Goal: Communication & Community: Connect with others

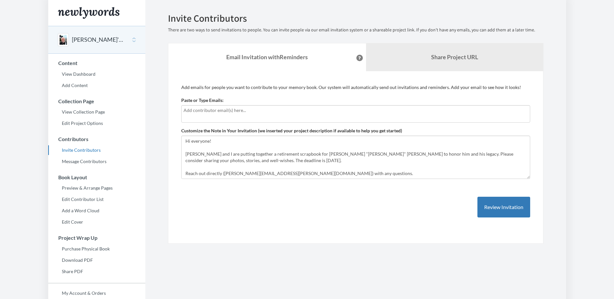
click at [242, 113] on input "text" at bounding box center [356, 110] width 345 height 7
drag, startPoint x: 210, startPoint y: 114, endPoint x: 168, endPoint y: 110, distance: 41.3
click at [168, 110] on div "Add emails for people you want to contribute to your memory book. Our system wi…" at bounding box center [356, 157] width 376 height 173
click at [197, 111] on input "[PERSON_NAME]" at bounding box center [356, 110] width 345 height 7
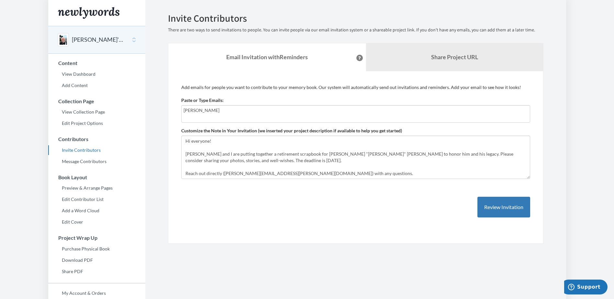
paste input "text"
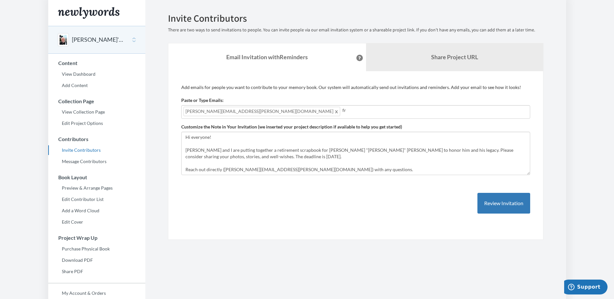
type input "f"
click at [496, 205] on button "Review Invitation" at bounding box center [504, 203] width 53 height 21
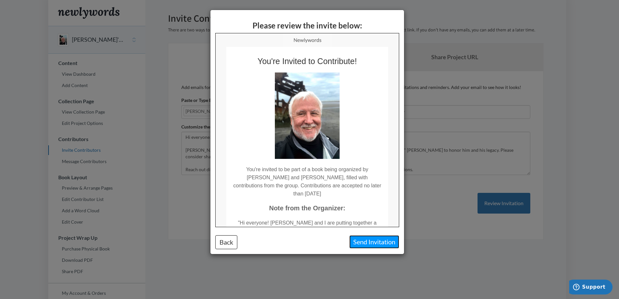
click at [378, 244] on button "Send Invitation" at bounding box center [375, 241] width 50 height 13
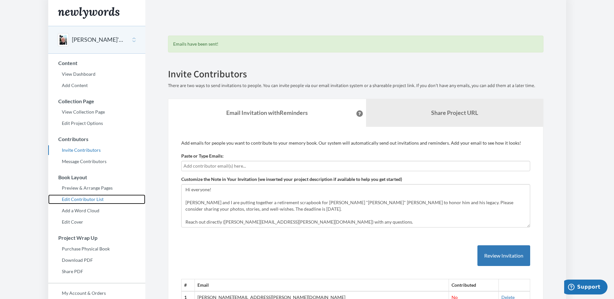
click at [95, 200] on link "Edit Contributor List" at bounding box center [96, 200] width 97 height 10
